Goal: Task Accomplishment & Management: Manage account settings

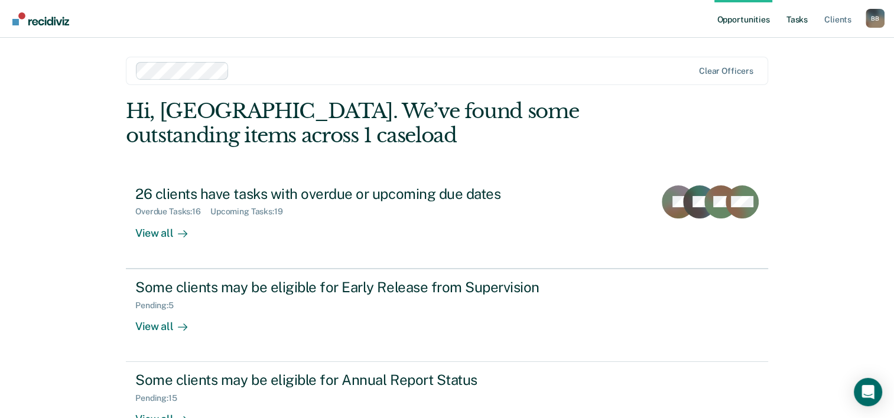
click at [789, 17] on link "Tasks" at bounding box center [797, 19] width 26 height 38
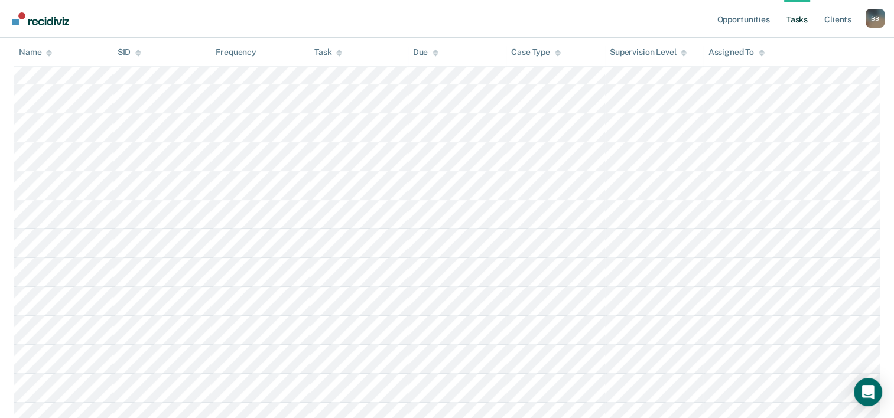
scroll to position [473, 0]
click at [433, 48] on div at bounding box center [436, 52] width 6 height 10
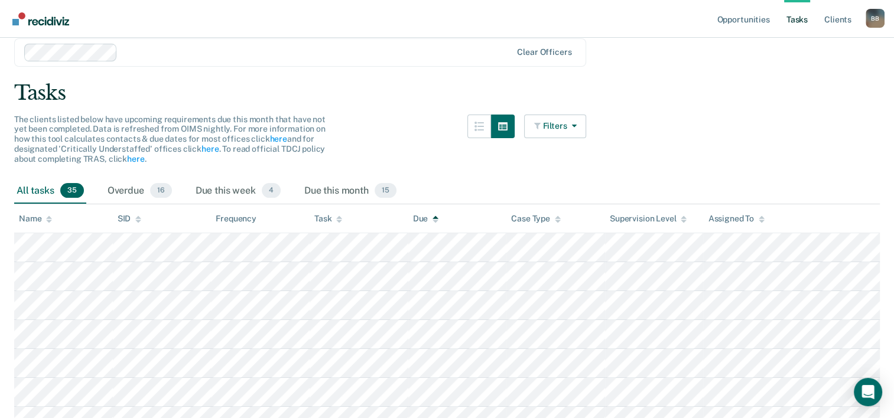
scroll to position [27, 0]
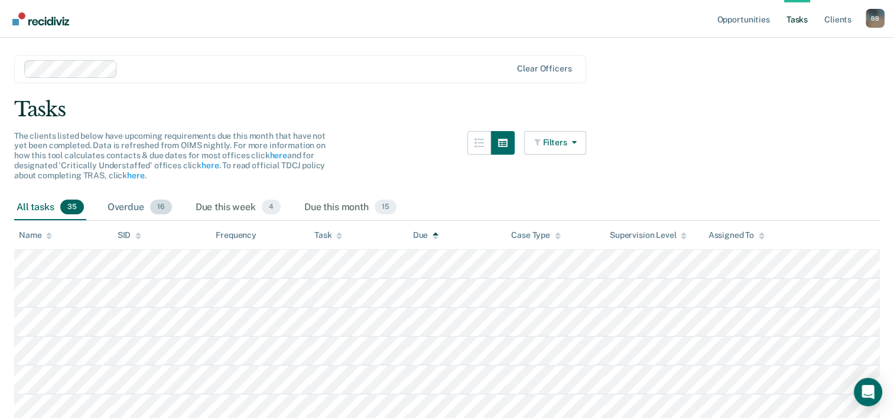
click at [147, 213] on div "Overdue 16" at bounding box center [139, 208] width 69 height 26
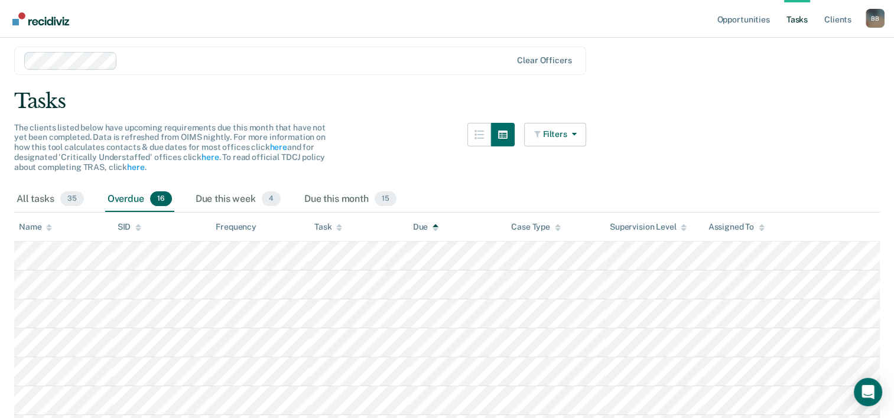
scroll to position [0, 0]
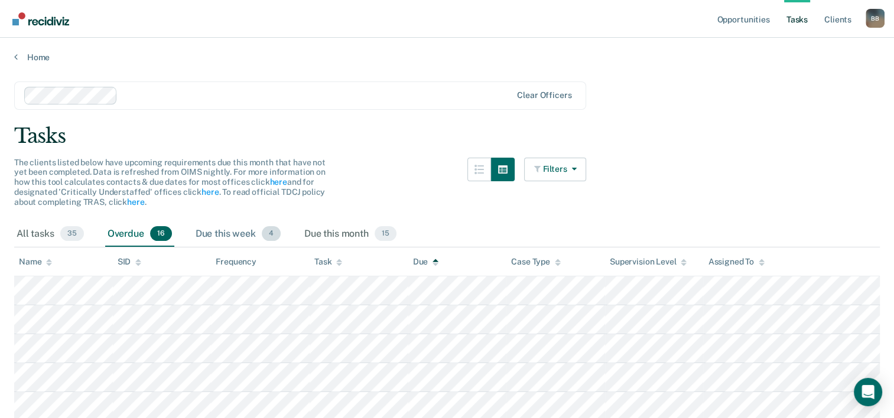
click at [233, 236] on div "Due this week 4" at bounding box center [238, 235] width 90 height 26
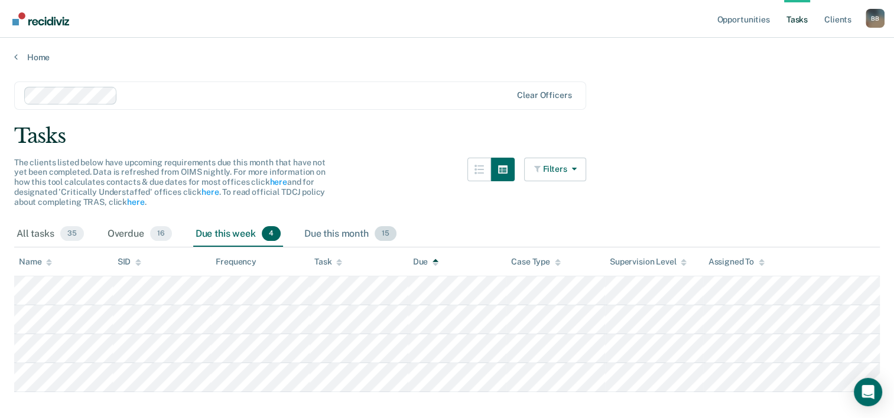
click at [327, 228] on div "Due this month 15" at bounding box center [350, 235] width 97 height 26
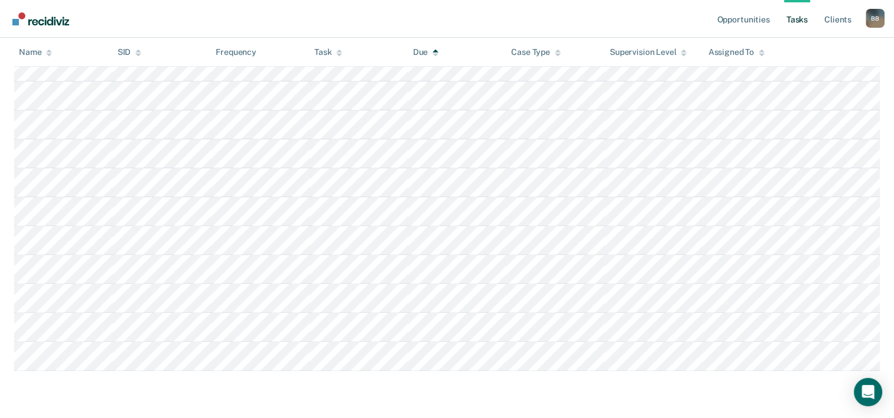
scroll to position [393, 0]
